Goal: Transaction & Acquisition: Obtain resource

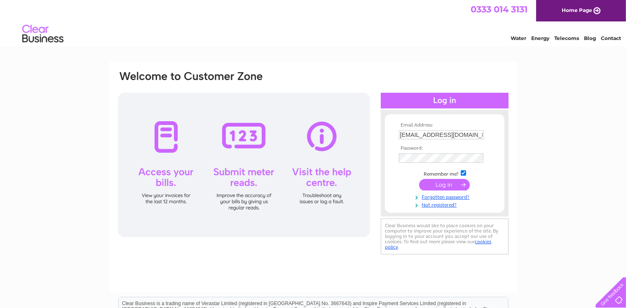
click at [450, 185] on input "submit" at bounding box center [444, 185] width 51 height 12
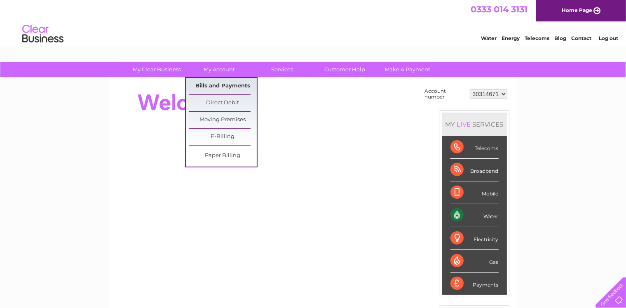
click at [227, 87] on link "Bills and Payments" at bounding box center [223, 86] width 68 height 16
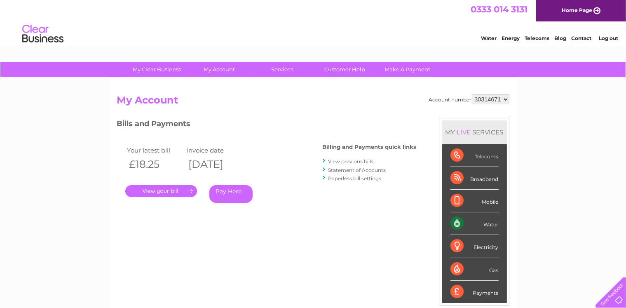
click at [172, 191] on link "." at bounding box center [161, 191] width 72 height 12
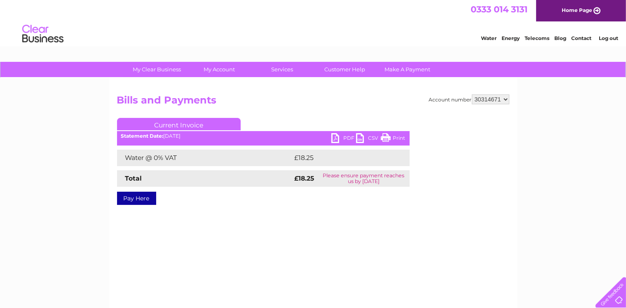
click at [335, 138] on link "PDF" at bounding box center [343, 139] width 25 height 12
click at [472, 94] on select "30314671 30314674" at bounding box center [491, 99] width 38 height 10
select select "30314674"
click option "30314674" at bounding box center [0, 0] width 0 height 0
click at [337, 137] on link "PDF" at bounding box center [343, 139] width 25 height 12
